Goal: Transaction & Acquisition: Download file/media

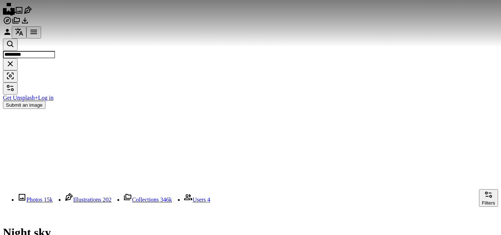
scroll to position [110, 0]
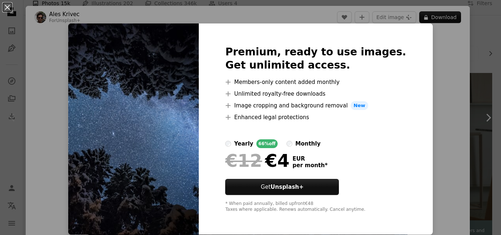
scroll to position [330, 0]
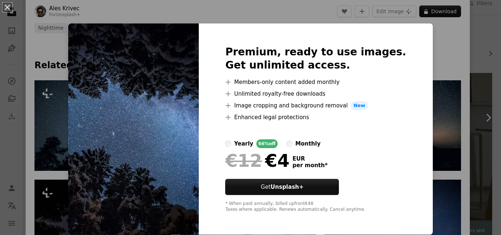
click at [133, 8] on div "An X shape Premium, ready to use images. Get unlimited access. A plus sign Memb…" at bounding box center [250, 117] width 501 height 235
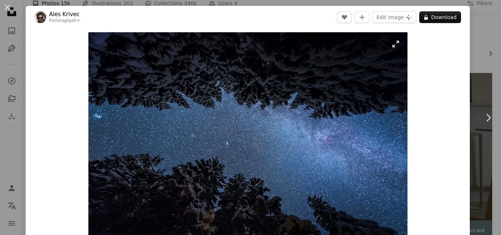
click at [295, 159] on img "Zoom in on this image" at bounding box center [247, 138] width 319 height 213
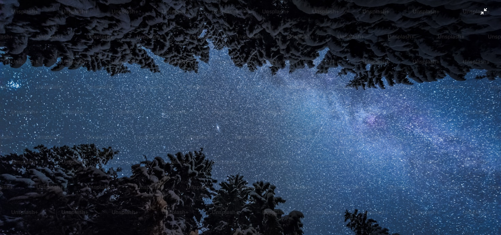
scroll to position [83, 0]
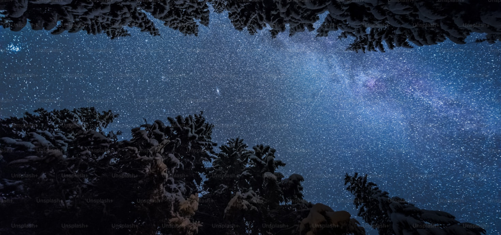
click at [480, 18] on img "Zoom out on this image" at bounding box center [251, 83] width 502 height 335
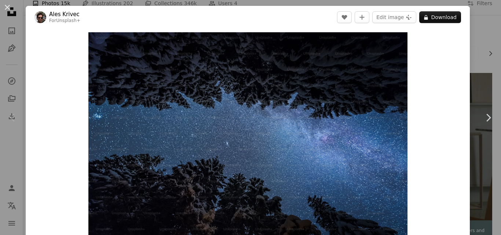
scroll to position [10, 0]
